Goal: Task Accomplishment & Management: Manage account settings

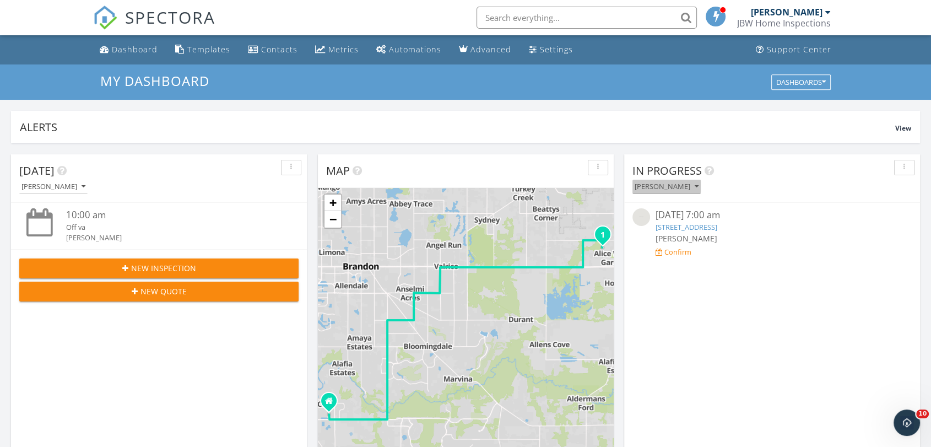
click at [664, 184] on div "[PERSON_NAME]" at bounding box center [666, 187] width 64 height 8
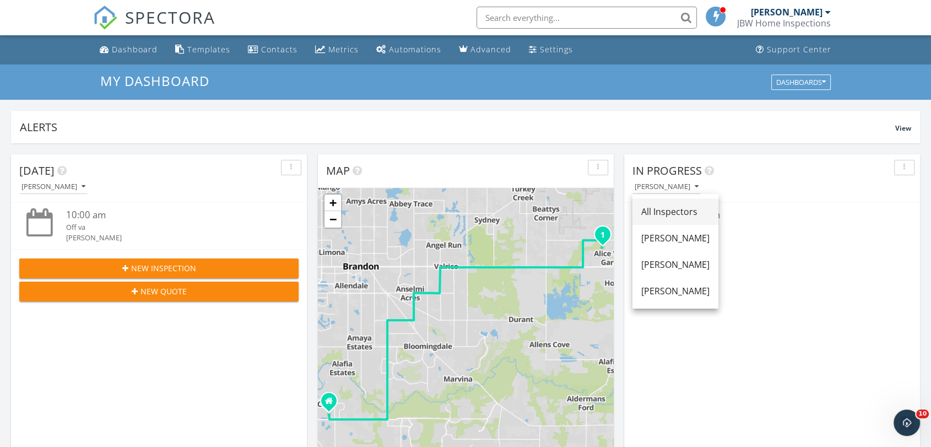
click at [661, 209] on div "All Inspectors" at bounding box center [675, 211] width 68 height 13
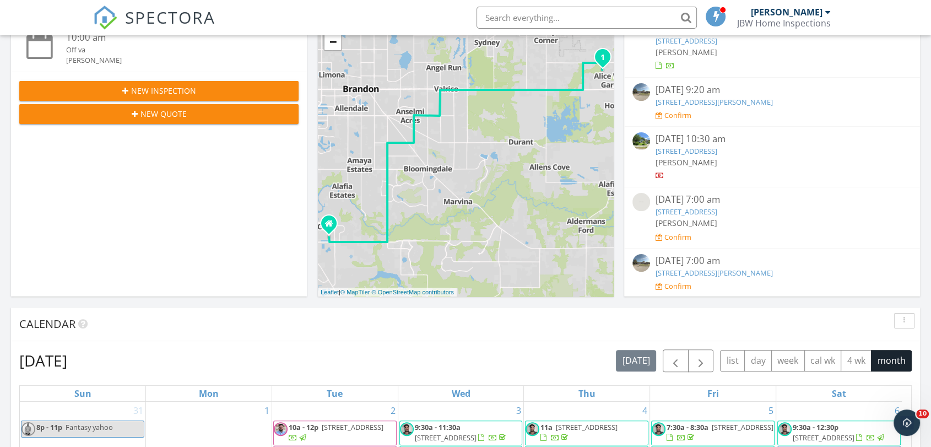
scroll to position [183, 0]
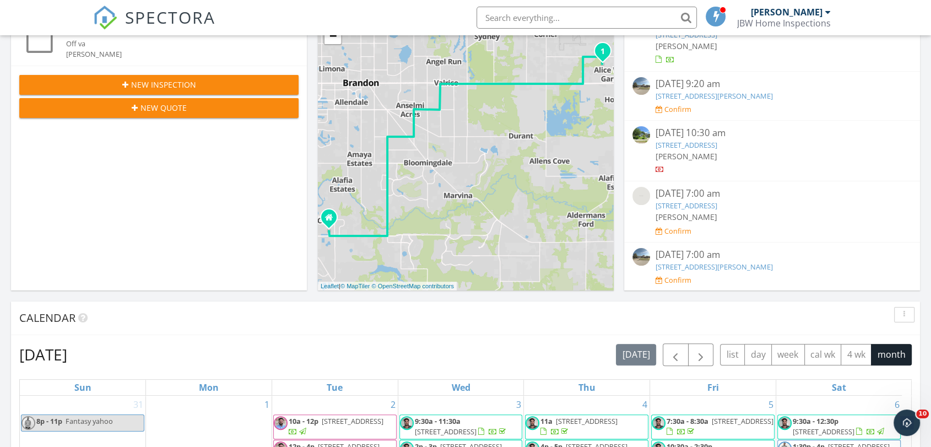
click at [690, 142] on link "325 W Haya St, Tampa, FL 33603" at bounding box center [686, 145] width 62 height 10
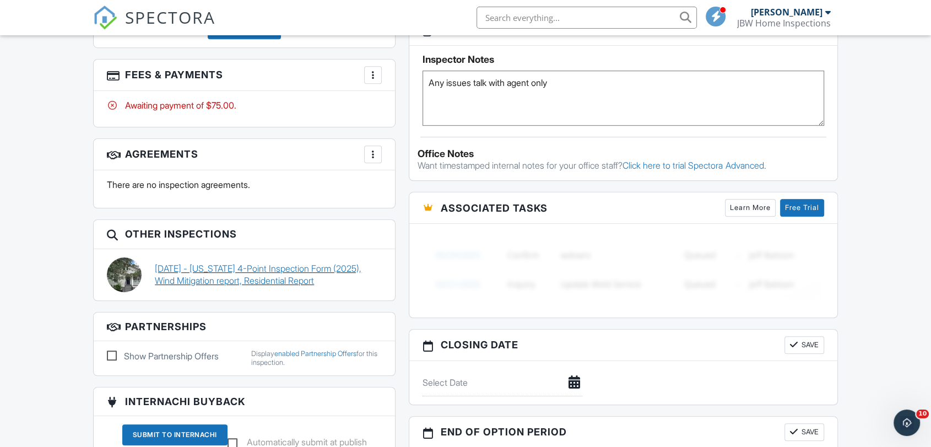
click at [269, 268] on link "09/10/2025 - Florida 4-Point Inspection Form (2025), Wind Mitigation report, Re…" at bounding box center [268, 274] width 227 height 25
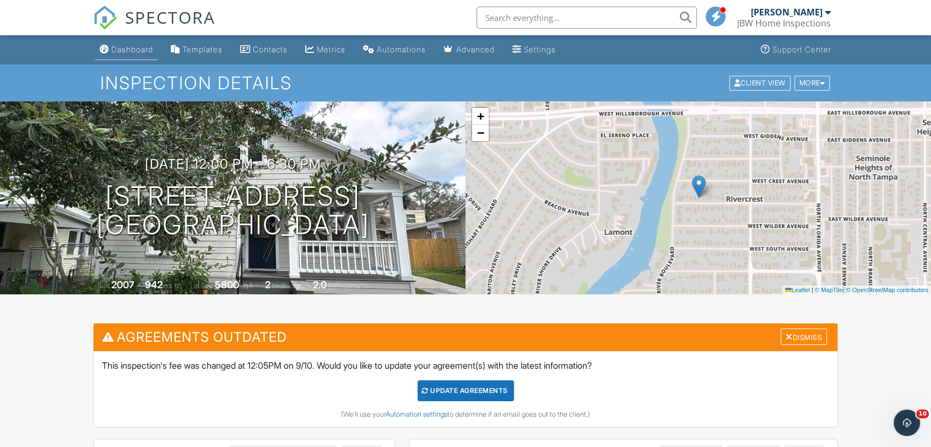
click at [142, 57] on link "Dashboard" at bounding box center [126, 50] width 62 height 20
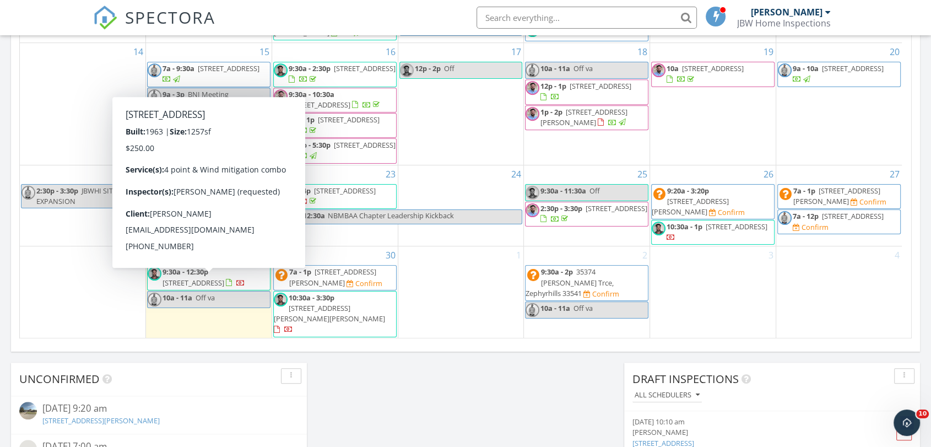
click at [249, 288] on span "9:30a - 12:30p 4810 Bird Rd, Plant City 33567" at bounding box center [209, 277] width 122 height 21
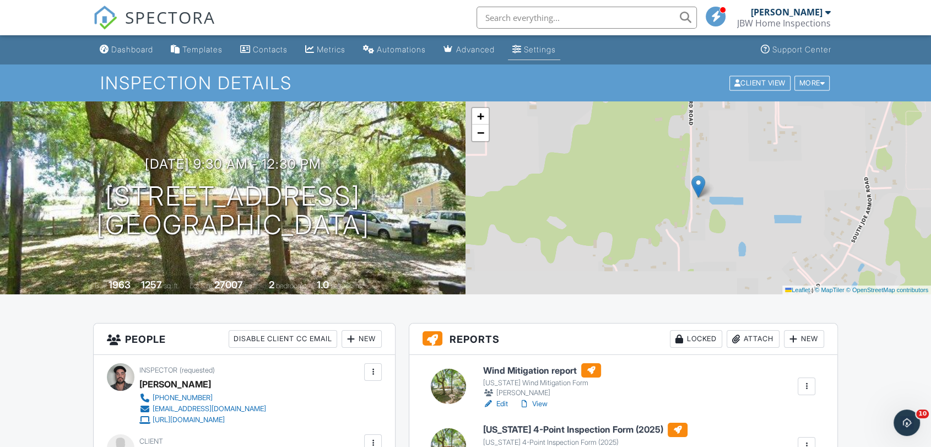
click at [546, 40] on link "Settings" at bounding box center [534, 50] width 52 height 20
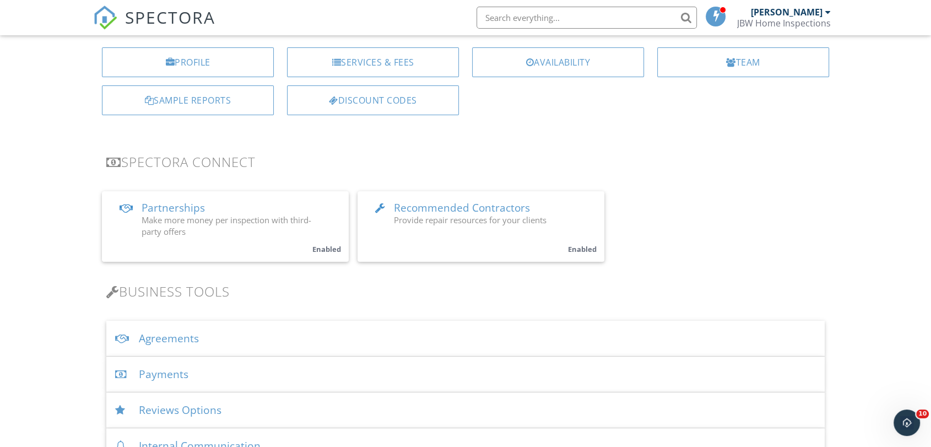
click at [198, 340] on div "Agreements" at bounding box center [465, 339] width 718 height 36
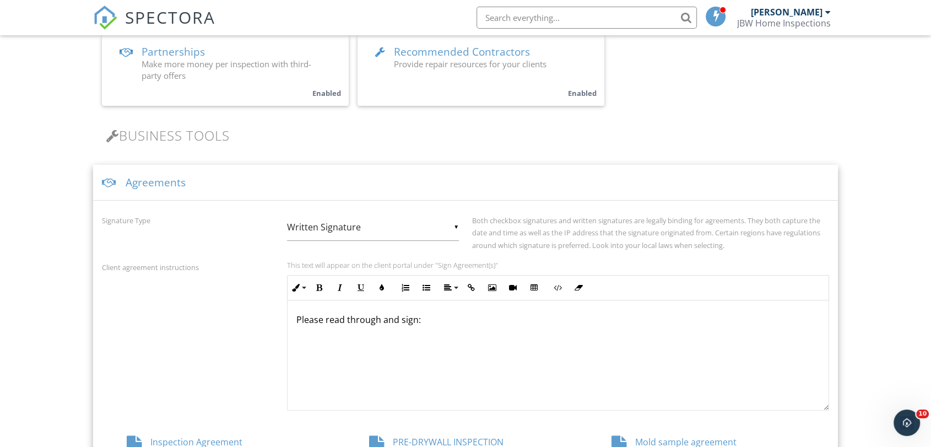
scroll to position [245, 0]
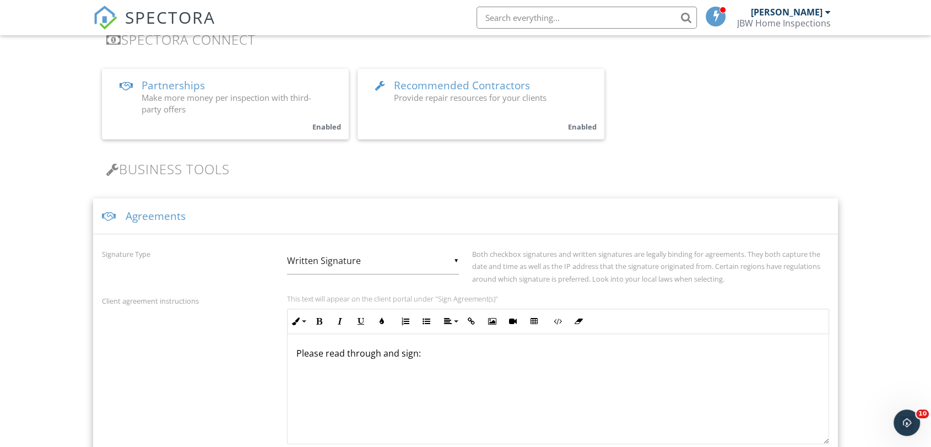
click at [193, 209] on div "Agreements" at bounding box center [465, 216] width 745 height 36
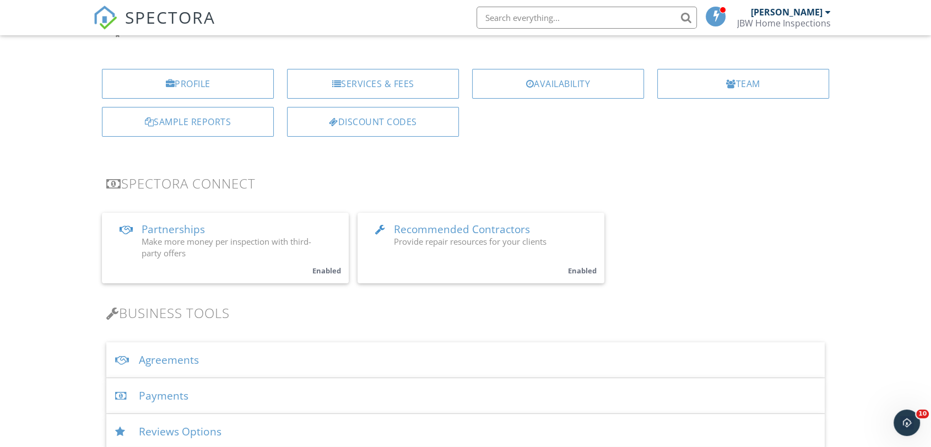
scroll to position [0, 0]
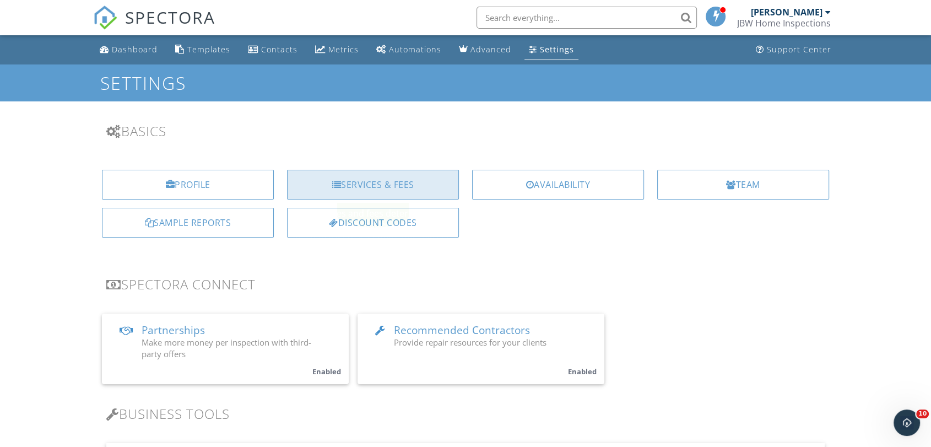
click at [365, 186] on div "Services & Fees" at bounding box center [373, 185] width 172 height 30
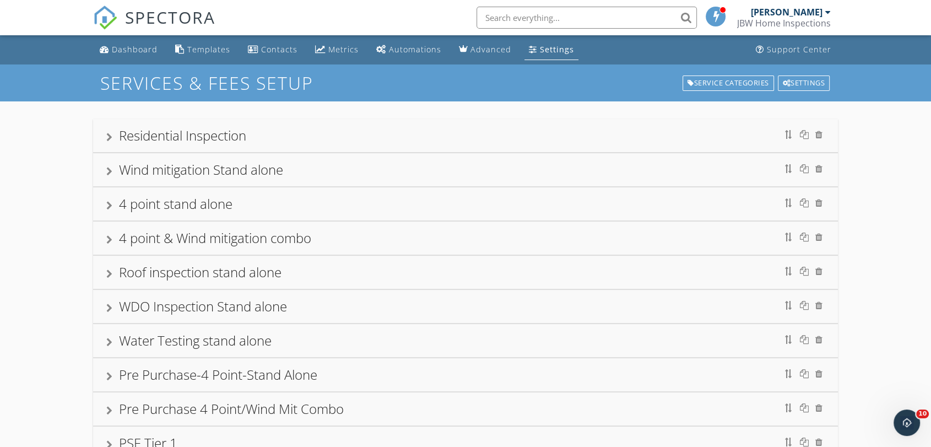
click at [236, 234] on div "4 point & Wind mitigation combo" at bounding box center [215, 238] width 192 height 18
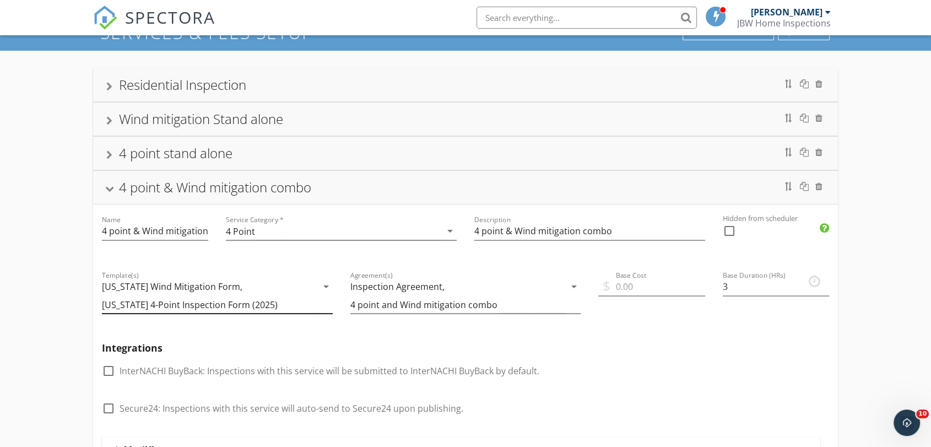
scroll to position [122, 0]
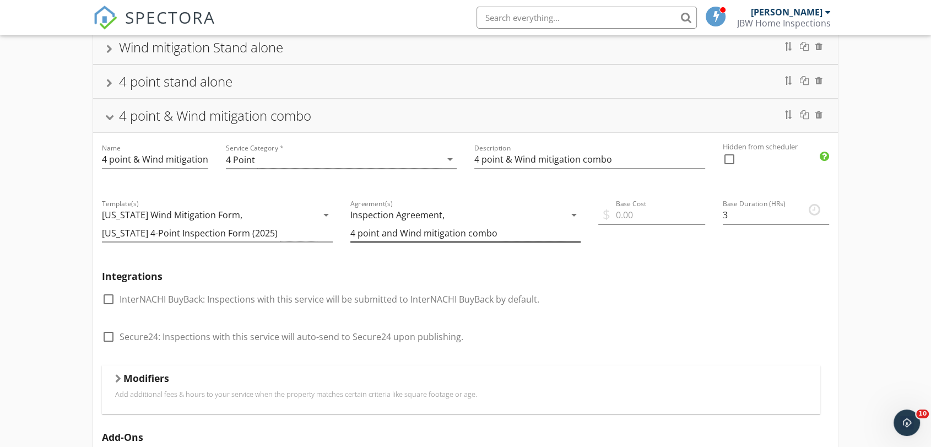
click at [395, 225] on div "Inspection Agreement, 4 point and Wind mitigation combo" at bounding box center [457, 224] width 215 height 36
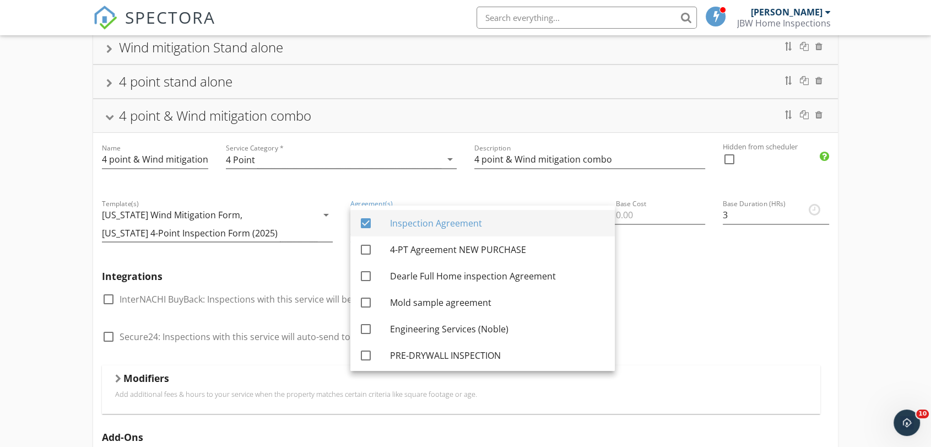
click at [399, 232] on div "Inspection Agreement" at bounding box center [498, 223] width 216 height 26
checkbox input "false"
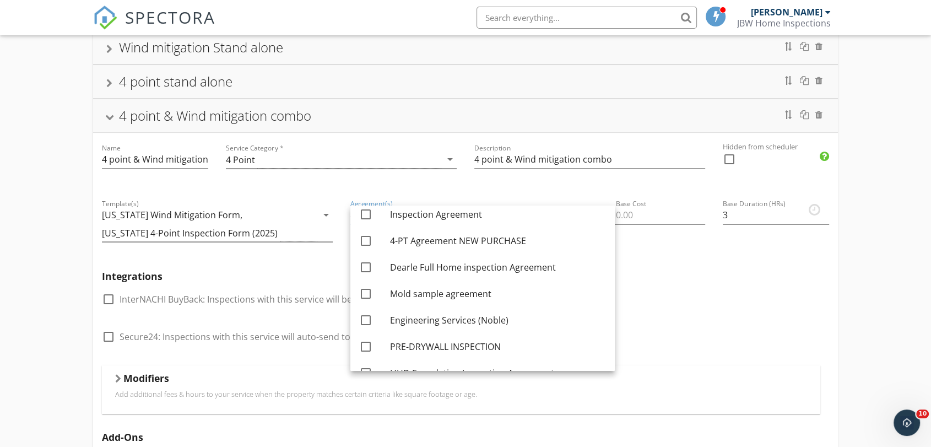
scroll to position [0, 0]
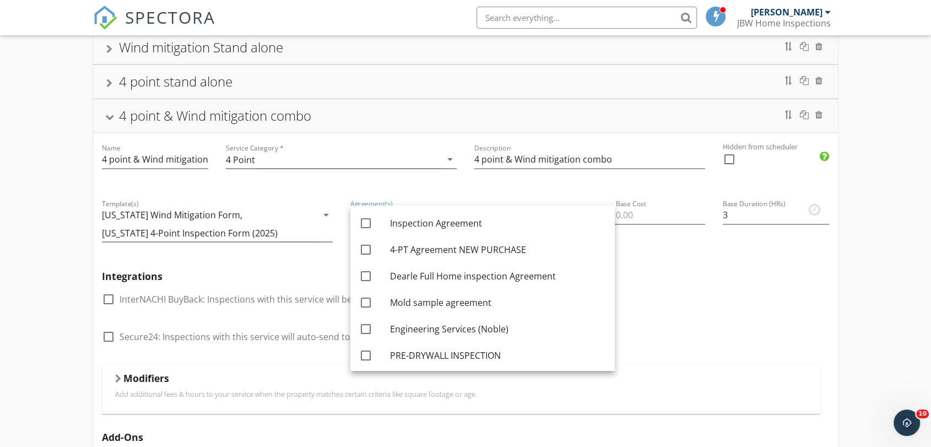
click at [766, 321] on div "Integrations check_box_outline_blank InterNACHI BuyBack: Inspections with this …" at bounding box center [465, 314] width 745 height 104
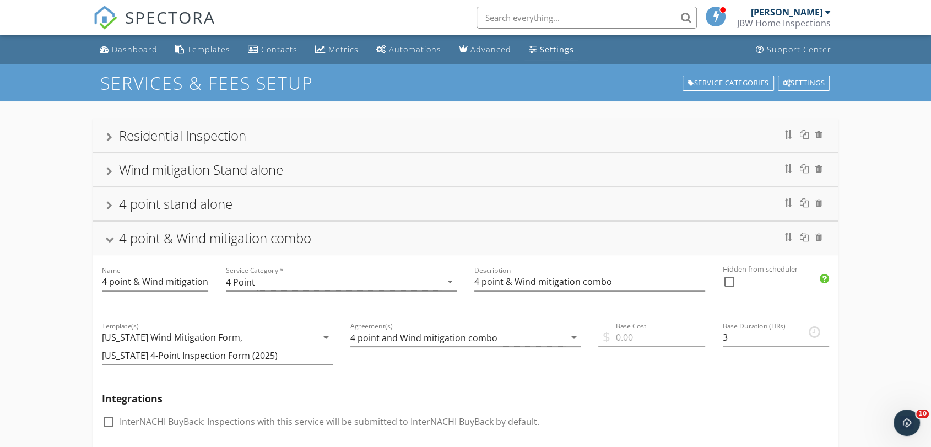
click at [219, 248] on div "4 point & Wind mitigation combo" at bounding box center [465, 237] width 745 height 33
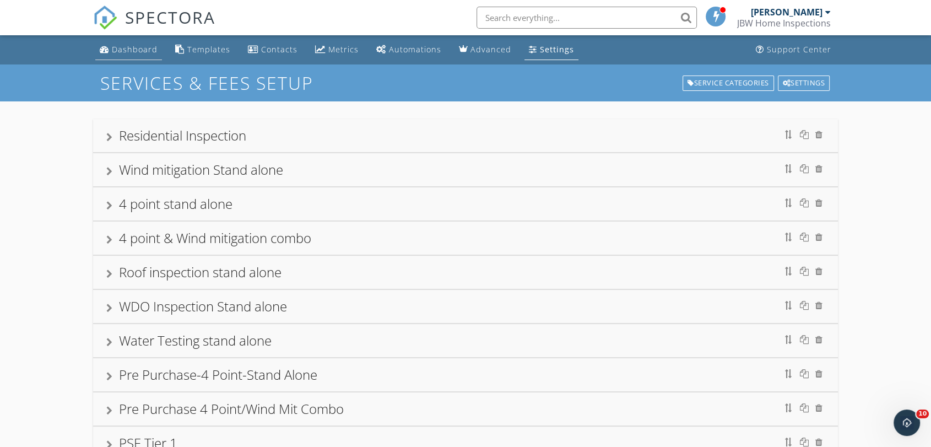
click at [145, 59] on link "Dashboard" at bounding box center [128, 50] width 67 height 20
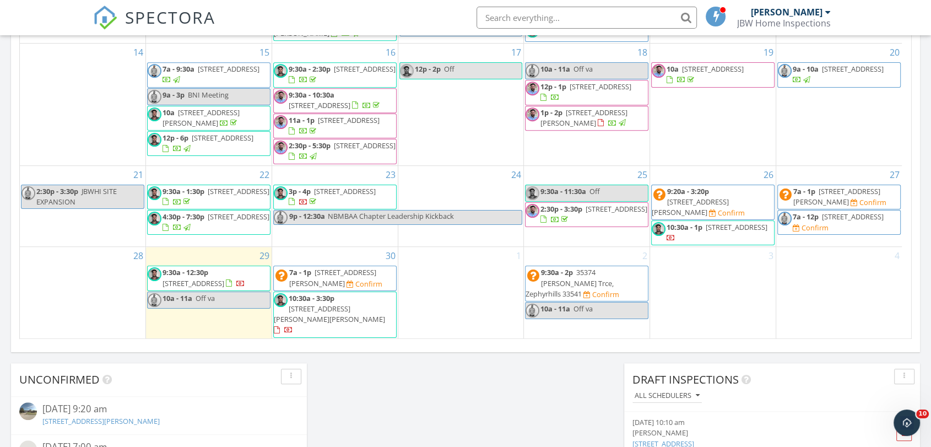
scroll to position [673, 0]
click at [224, 286] on span "4810 Bird Rd, Plant City 33567" at bounding box center [193, 283] width 62 height 10
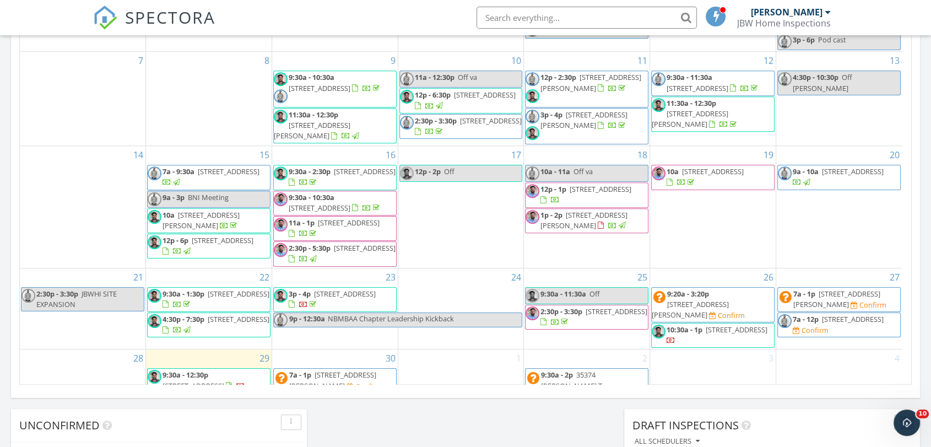
scroll to position [489, 0]
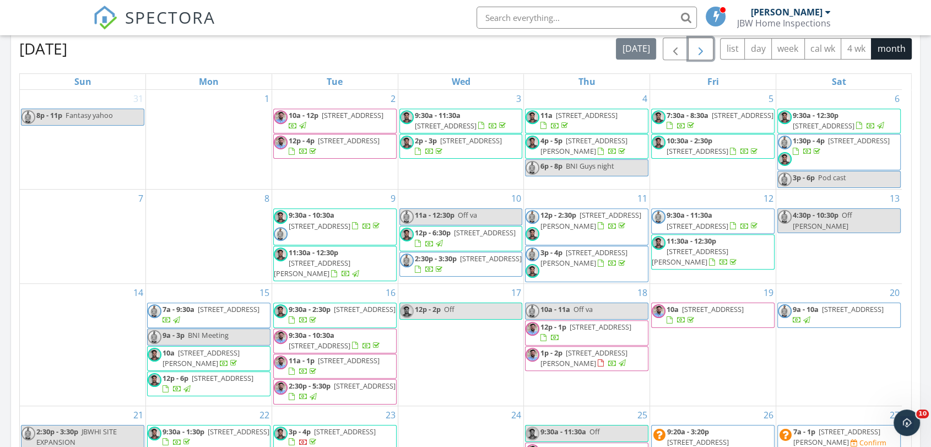
click at [692, 50] on button "button" at bounding box center [701, 48] width 26 height 23
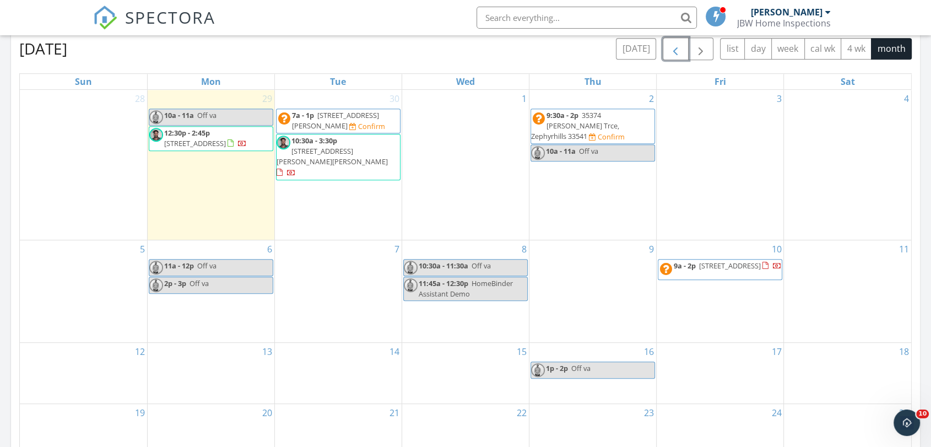
click at [669, 51] on button "button" at bounding box center [676, 48] width 26 height 23
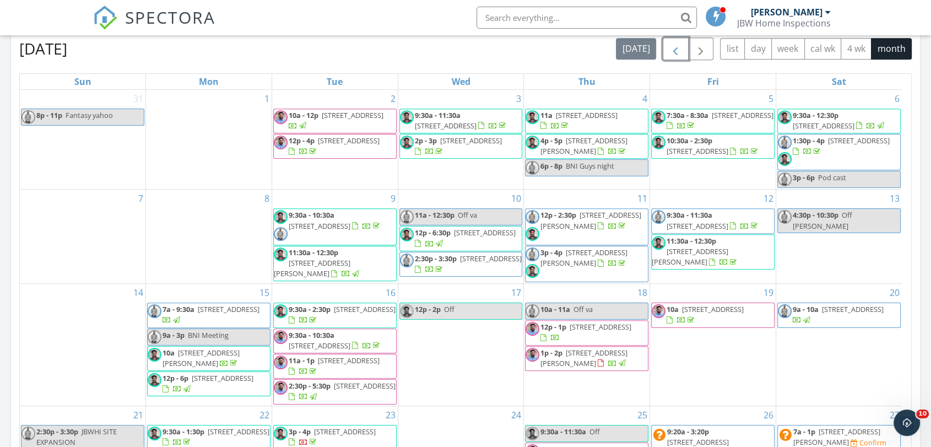
scroll to position [66, 0]
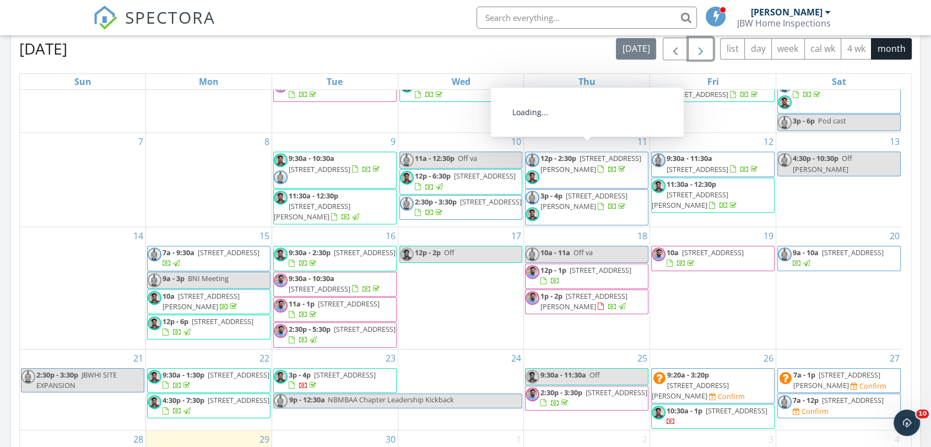
click at [705, 46] on span "button" at bounding box center [700, 48] width 13 height 13
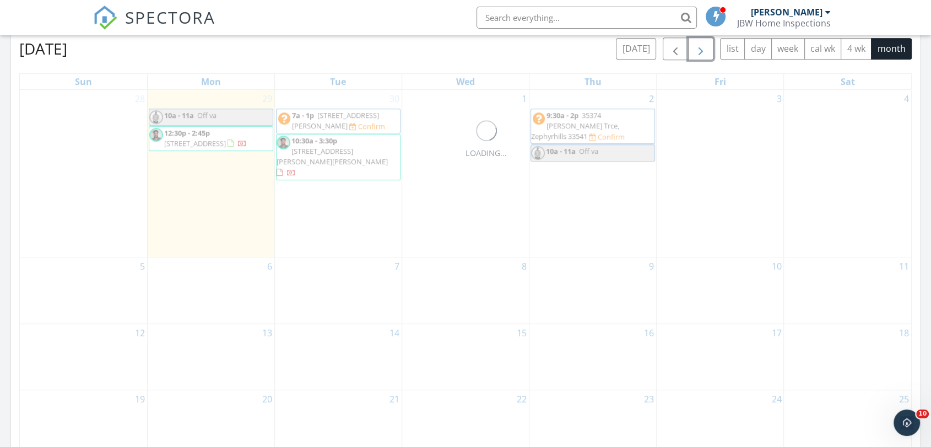
scroll to position [0, 0]
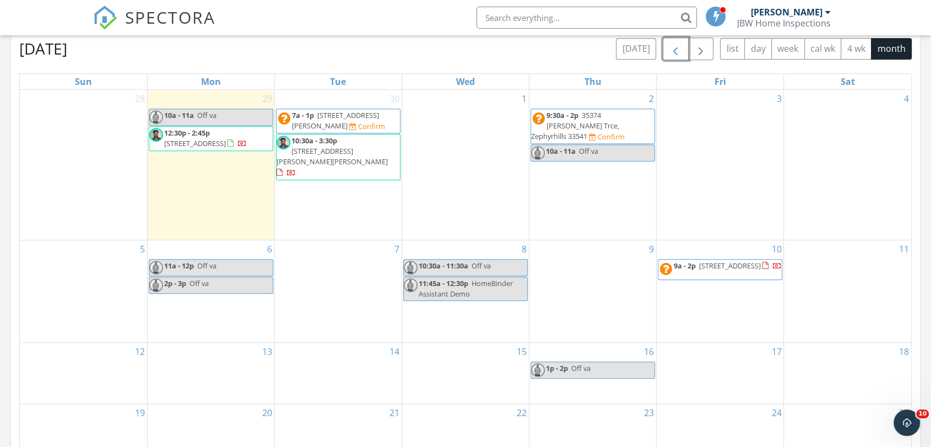
click at [677, 56] on span "button" at bounding box center [675, 48] width 13 height 13
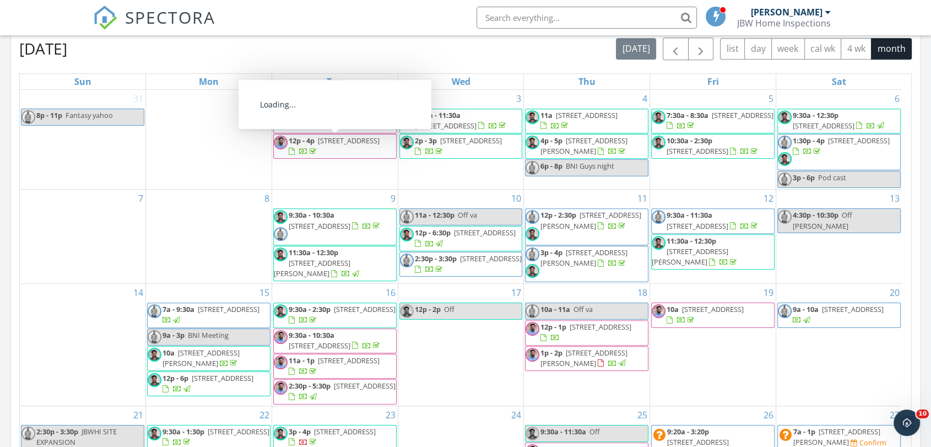
click at [513, 19] on input "text" at bounding box center [586, 18] width 220 height 22
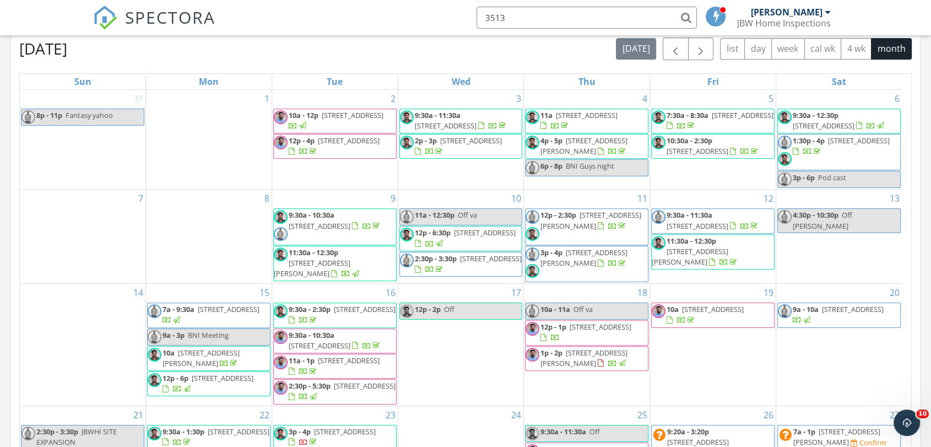
type input "35138"
drag, startPoint x: 579, startPoint y: 17, endPoint x: 467, endPoint y: 12, distance: 112.5
click at [467, 12] on li "35138 No results found matching that criteria." at bounding box center [583, 17] width 236 height 35
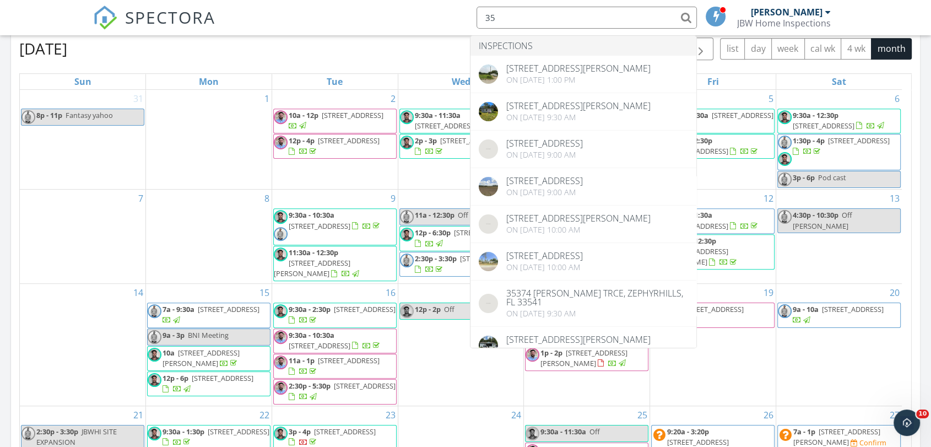
type input "3"
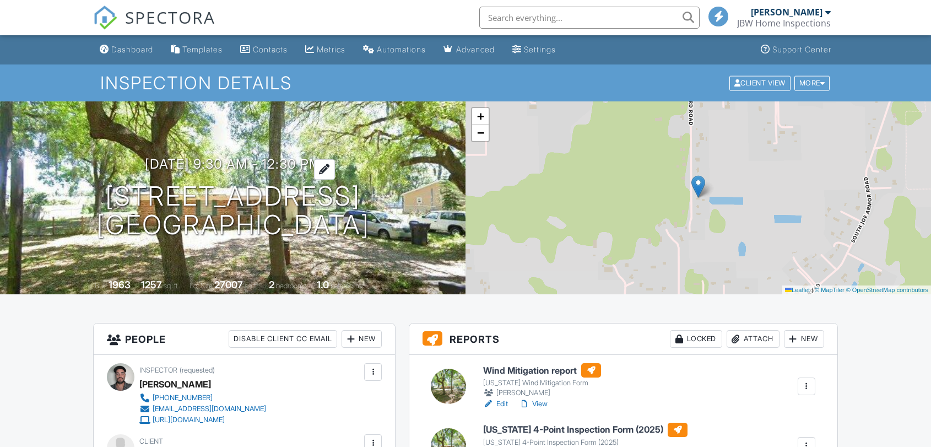
click at [217, 162] on h3 "[DATE] 9:30 am - 12:30 pm" at bounding box center [233, 163] width 176 height 15
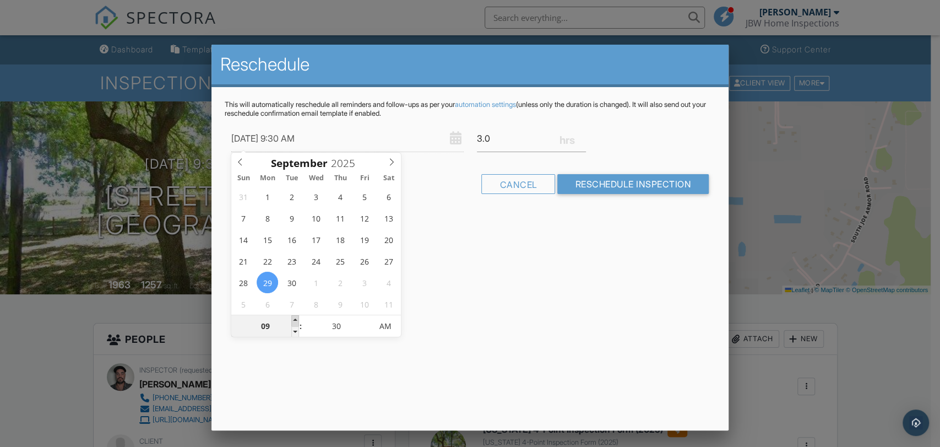
type input "09/29/2025 10:30 AM"
type input "10"
click at [294, 319] on span at bounding box center [295, 320] width 8 height 11
type input "09/29/2025 11:30 AM"
type input "11"
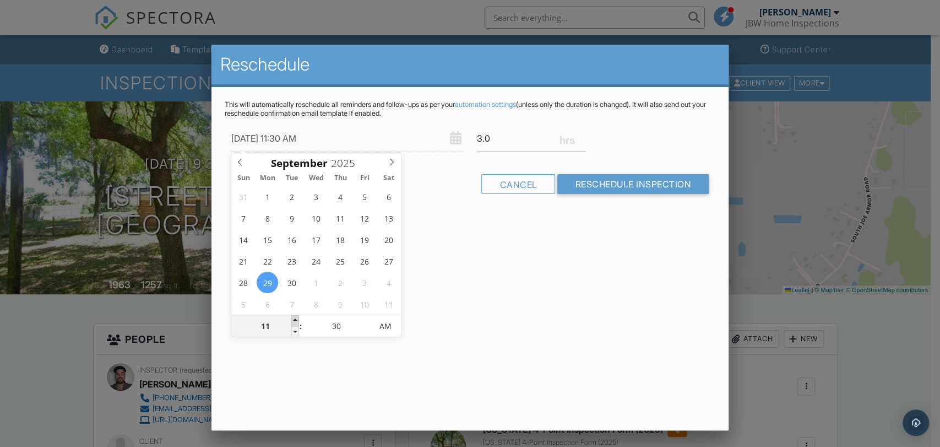
click at [294, 319] on span at bounding box center [295, 320] width 8 height 11
type input "09/29/2025 12:30 PM"
type input "12"
click at [294, 318] on span at bounding box center [295, 320] width 8 height 11
type input "09/29/2025 12:25 PM"
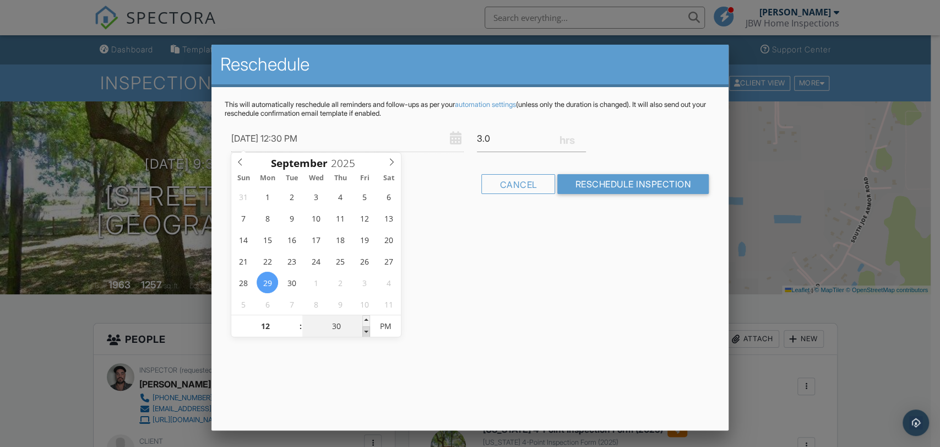
type input "25"
click at [367, 334] on span at bounding box center [366, 331] width 8 height 11
type input "09/29/2025 12:20 PM"
type input "20"
click at [367, 334] on span at bounding box center [366, 331] width 8 height 11
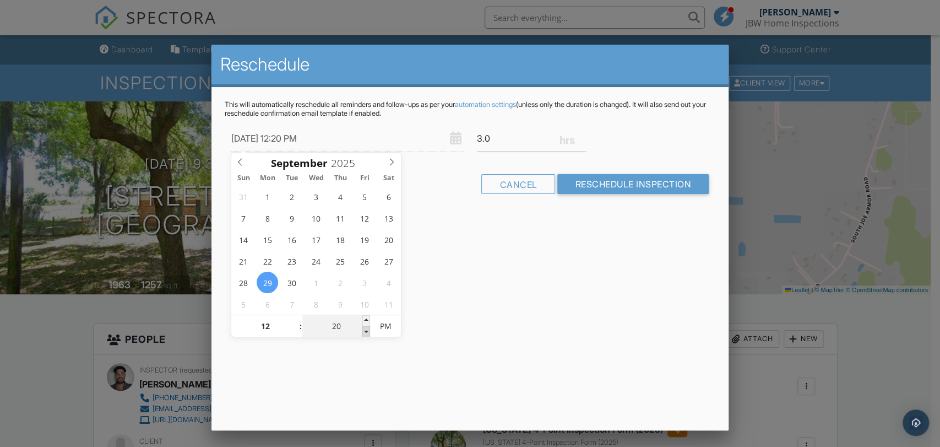
type input "09/29/2025 12:15 PM"
type input "15"
click at [366, 333] on span at bounding box center [366, 331] width 8 height 11
type input "09/29/2025 12:20 PM"
type input "20"
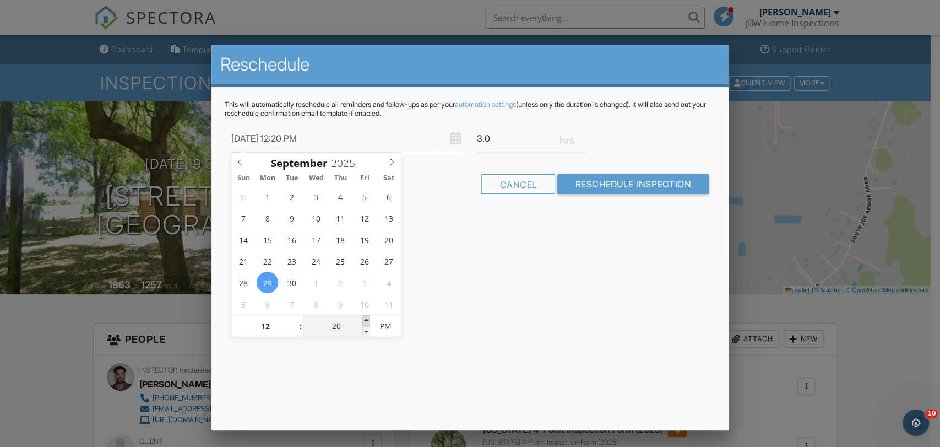
click at [368, 321] on span at bounding box center [366, 320] width 8 height 11
type input "09/29/2025 12:25 PM"
type input "25"
click at [368, 321] on span at bounding box center [366, 320] width 8 height 11
type input "09/29/2025 12:30 PM"
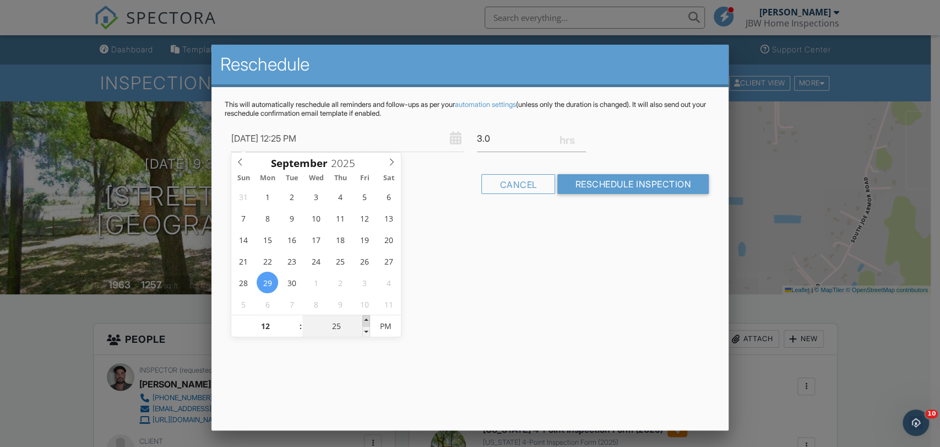
type input "30"
click at [367, 321] on span at bounding box center [366, 320] width 8 height 11
click at [497, 142] on input "3.0" at bounding box center [532, 138] width 110 height 27
click at [582, 139] on input "2.75" at bounding box center [532, 138] width 110 height 27
click at [583, 141] on input "2.5" at bounding box center [532, 138] width 110 height 27
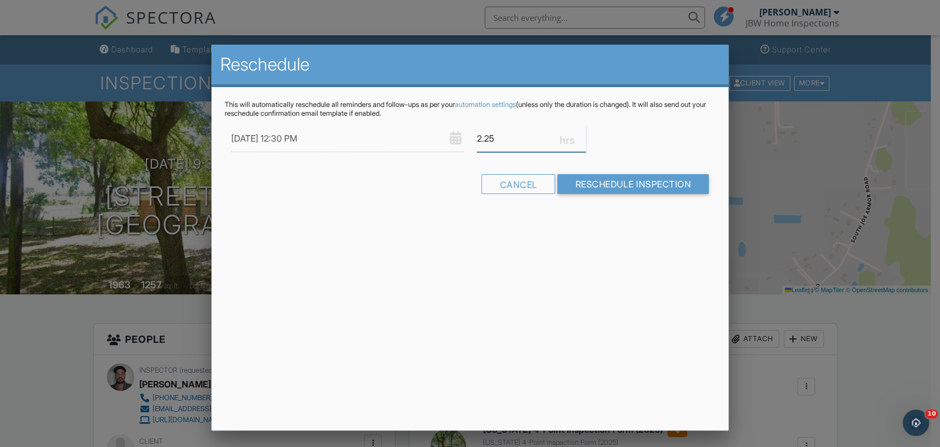
type input "2.25"
click at [583, 142] on input "2.25" at bounding box center [532, 138] width 110 height 27
click at [518, 231] on div "Reschedule This will automatically reschedule all reminders and follow-ups as p…" at bounding box center [469, 238] width 517 height 386
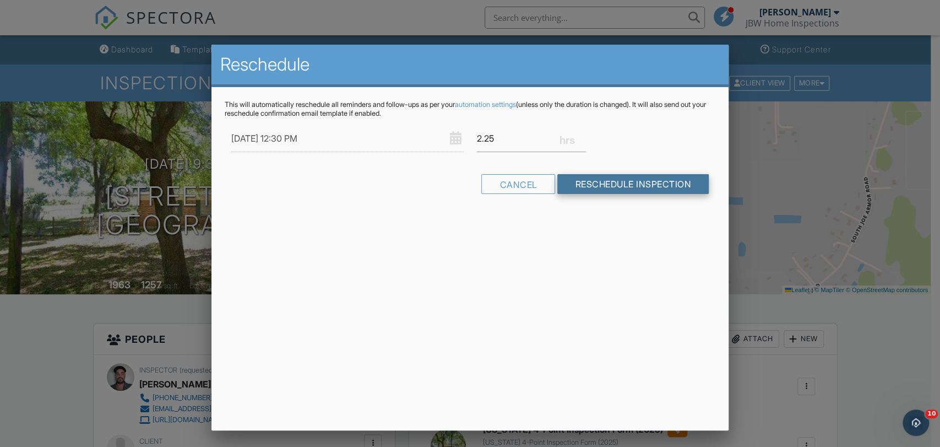
click at [600, 189] on input "Reschedule Inspection" at bounding box center [632, 184] width 151 height 20
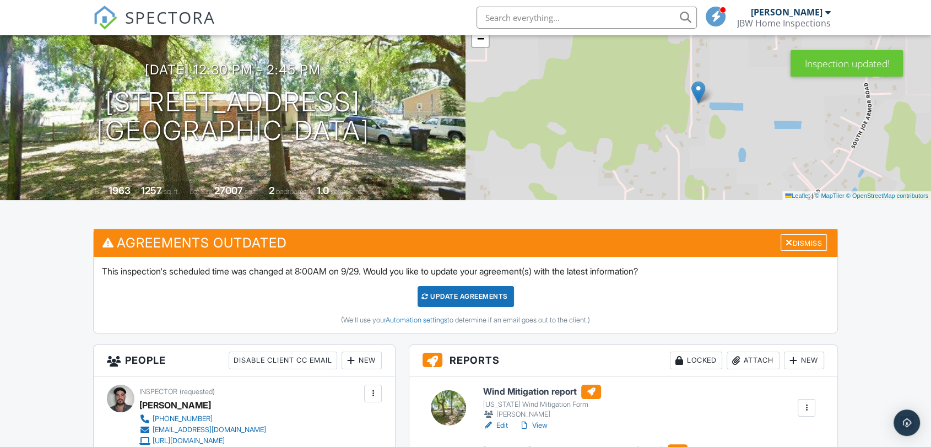
scroll to position [122, 0]
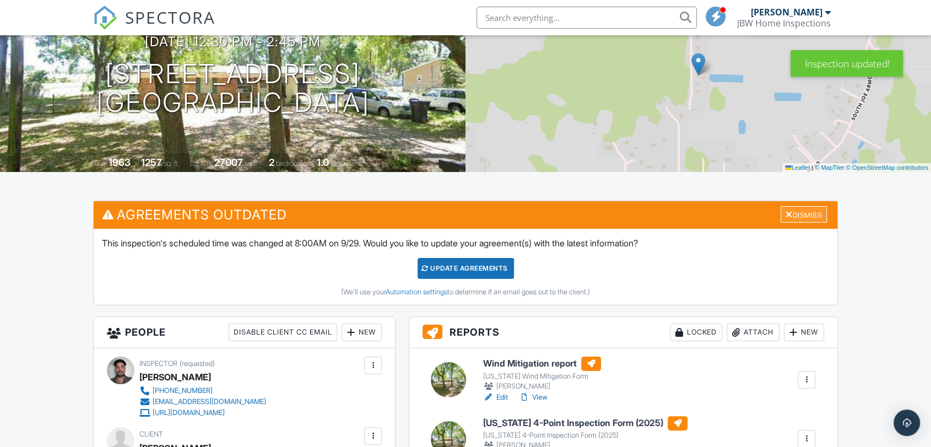
click at [800, 217] on div "Dismiss" at bounding box center [803, 214] width 46 height 17
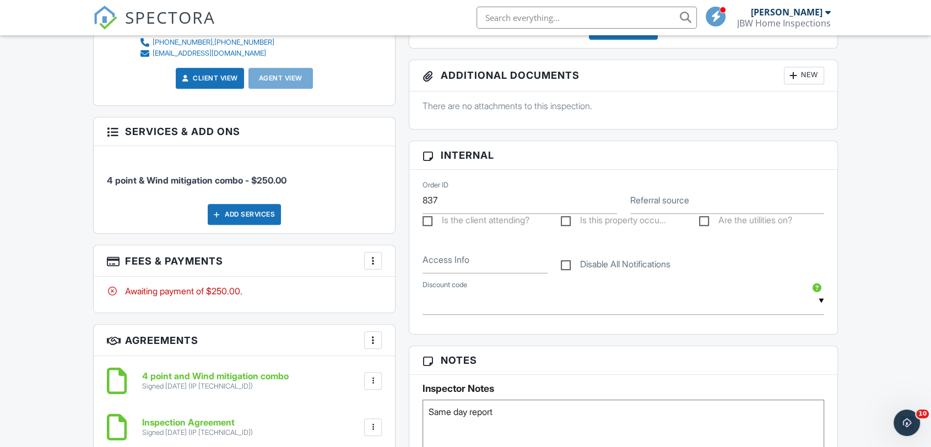
scroll to position [551, 0]
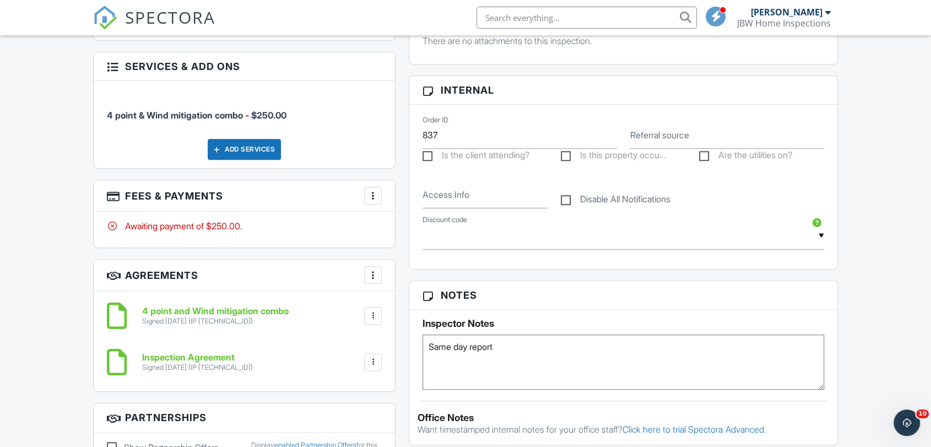
click at [373, 361] on div at bounding box center [372, 361] width 11 height 11
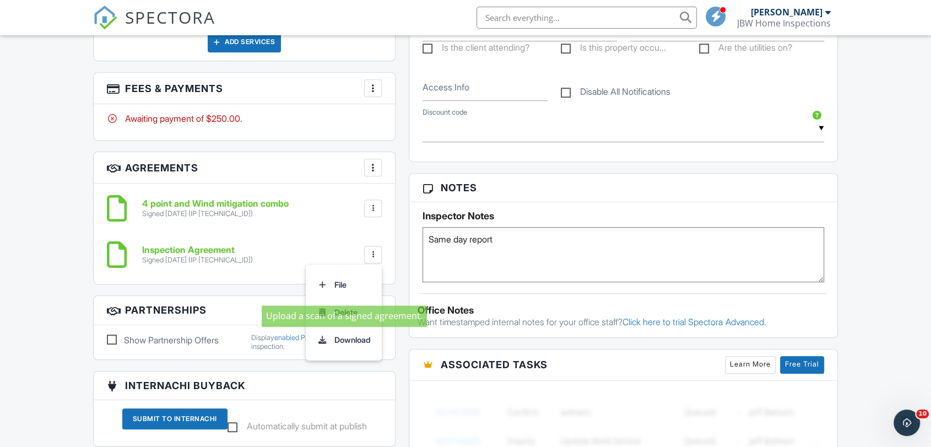
scroll to position [673, 0]
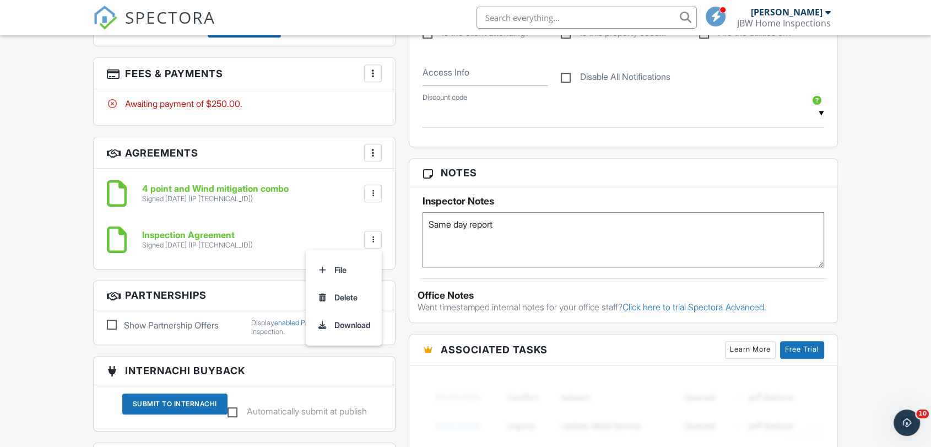
click at [888, 261] on div "Dashboard Templates Contacts Metrics Automations Advanced Settings Support Cent…" at bounding box center [465, 131] width 931 height 1539
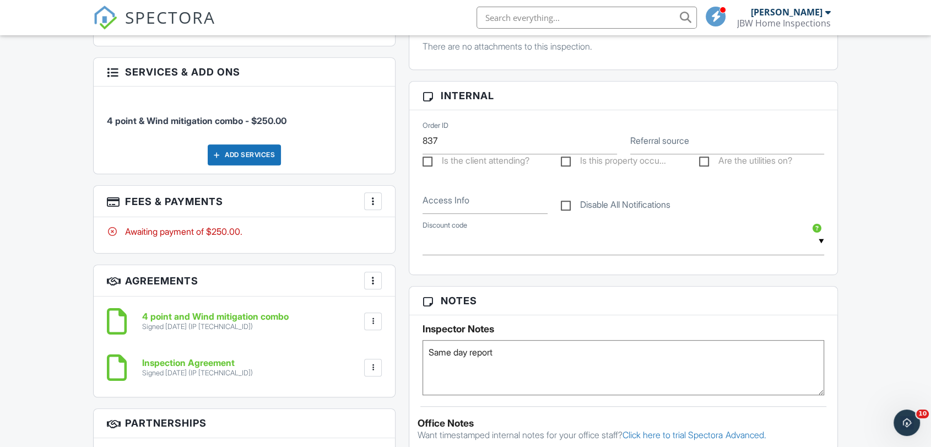
scroll to position [551, 0]
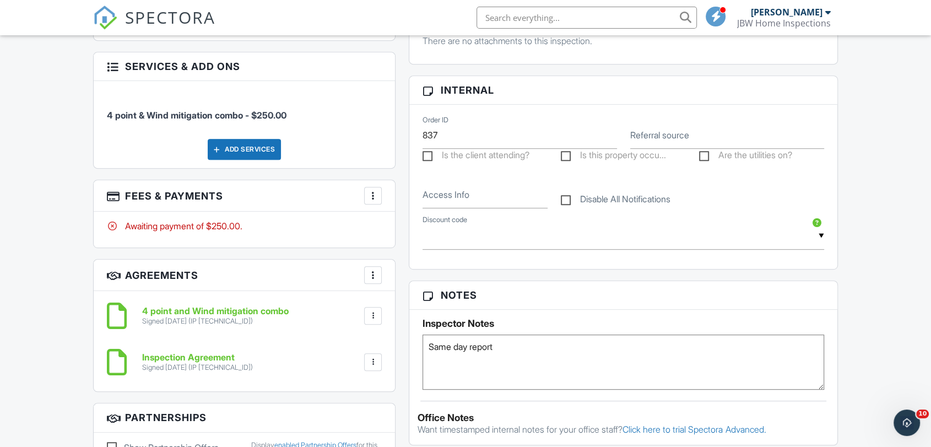
click at [555, 346] on textarea "Same day report" at bounding box center [622, 361] width 401 height 55
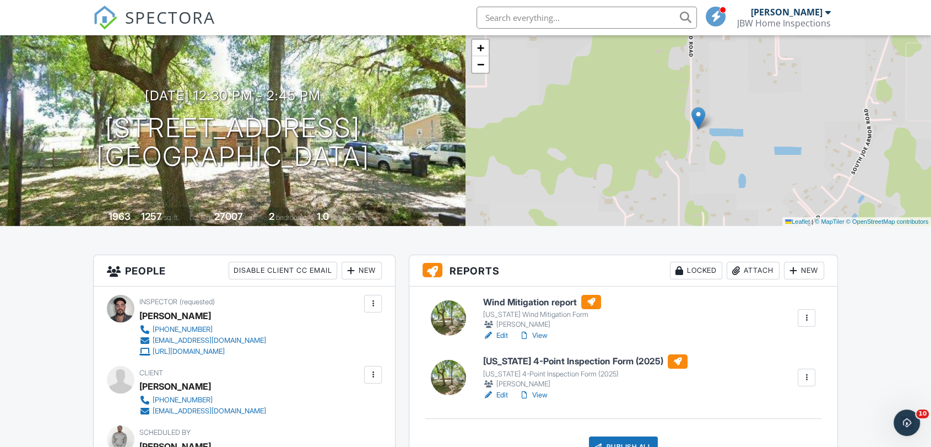
scroll to position [0, 0]
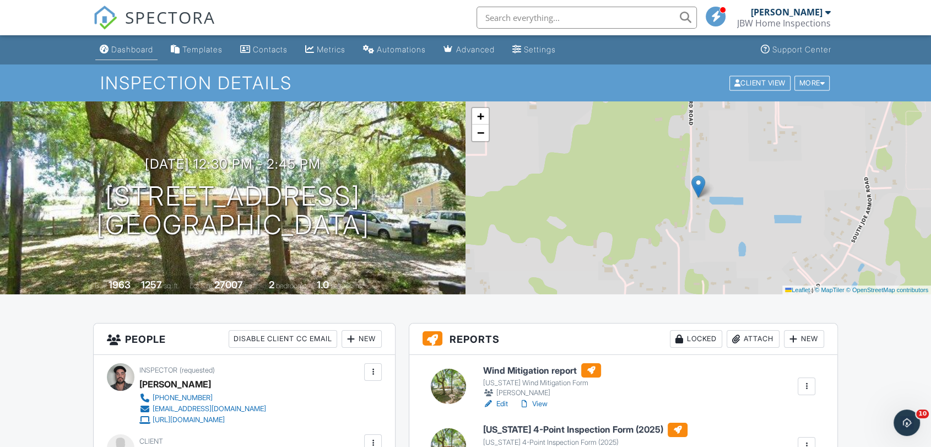
click at [140, 56] on link "Dashboard" at bounding box center [126, 50] width 62 height 20
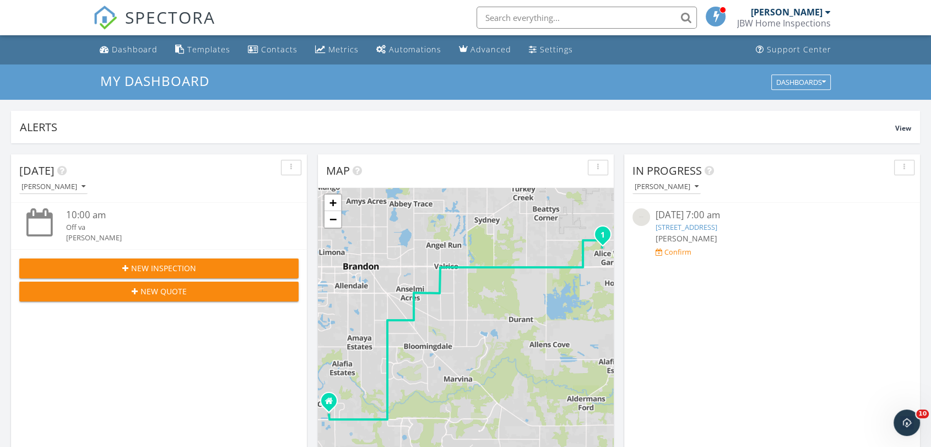
click at [581, 20] on input "text" at bounding box center [586, 18] width 220 height 22
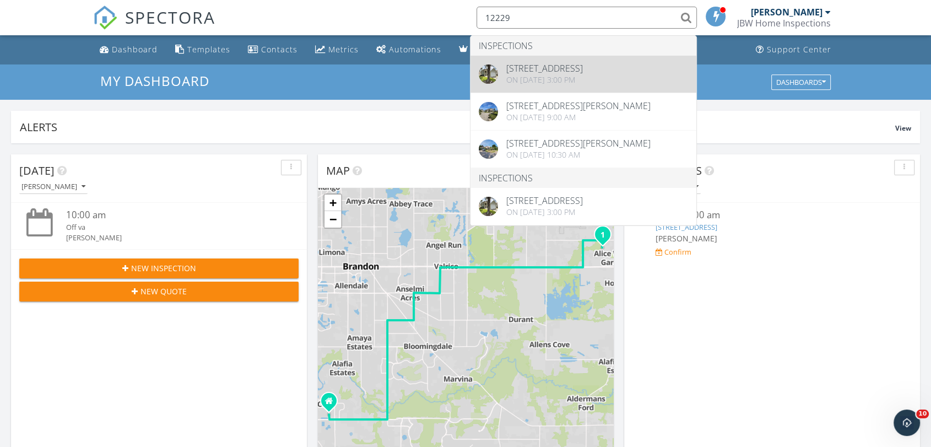
type input "12229"
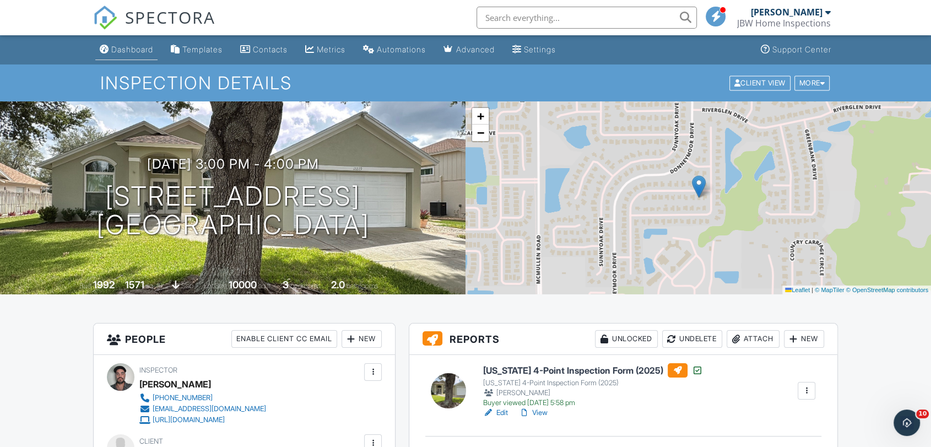
click at [144, 58] on link "Dashboard" at bounding box center [126, 50] width 62 height 20
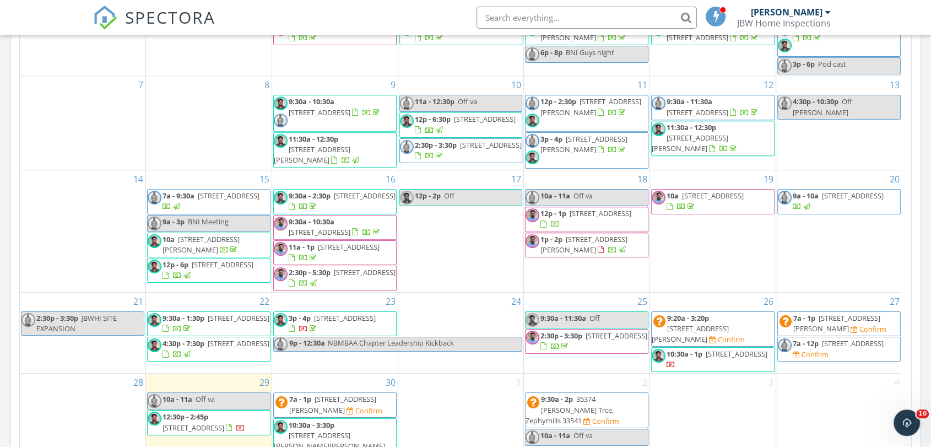
scroll to position [673, 0]
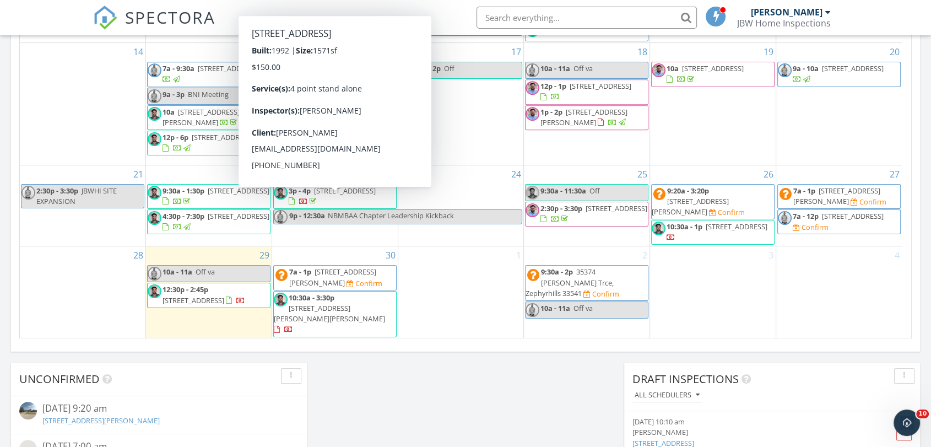
click at [382, 207] on span "3p - 4p 12229 Shady Forest Dr, Riverview 33569" at bounding box center [335, 196] width 122 height 21
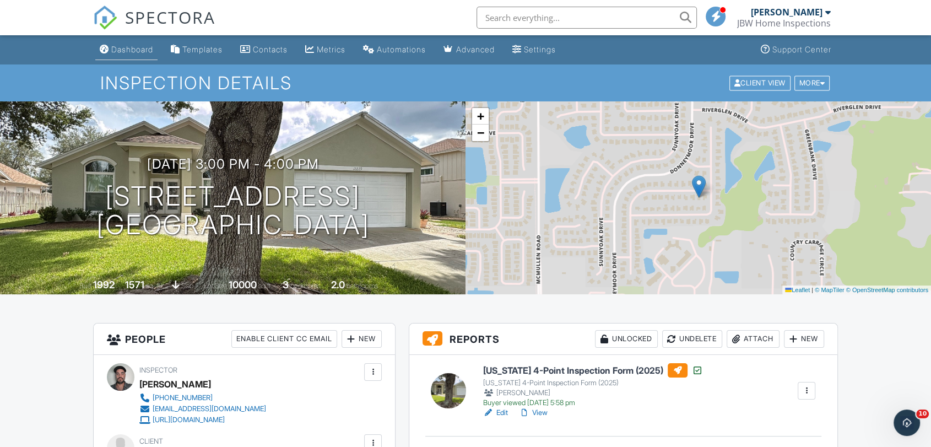
click at [154, 55] on link "Dashboard" at bounding box center [126, 50] width 62 height 20
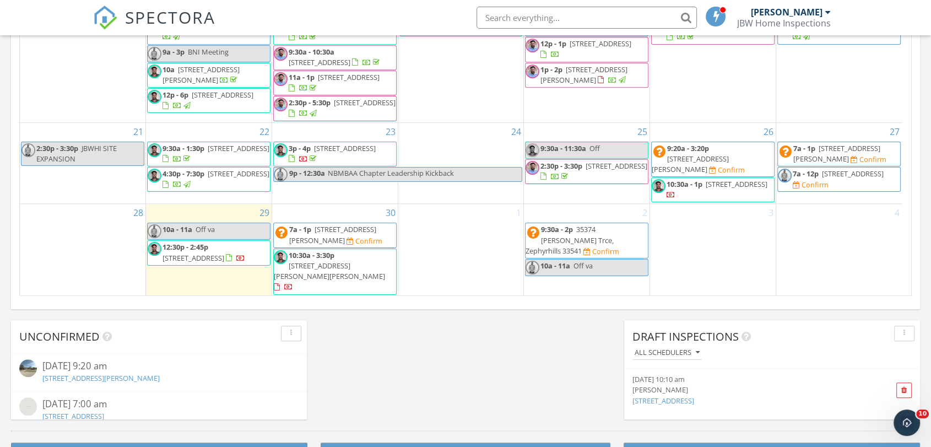
scroll to position [734, 0]
